Goal: Find specific page/section: Find specific page/section

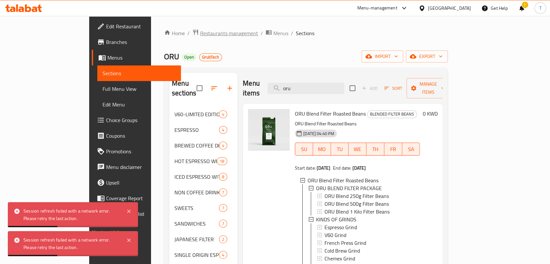
click at [200, 32] on span "Restaurants management" at bounding box center [229, 33] width 58 height 8
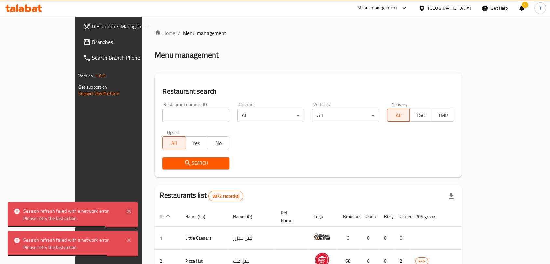
click at [130, 211] on icon at bounding box center [129, 211] width 8 height 8
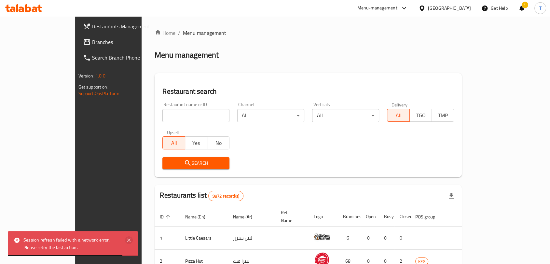
click at [127, 237] on icon at bounding box center [129, 240] width 8 height 8
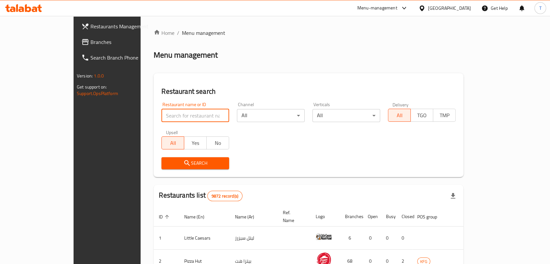
click at [194, 115] on input "search" at bounding box center [195, 115] width 68 height 13
type input "ف"
type input "torino"
click at [183, 162] on span "Search" at bounding box center [195, 163] width 57 height 8
